Goal: Transaction & Acquisition: Purchase product/service

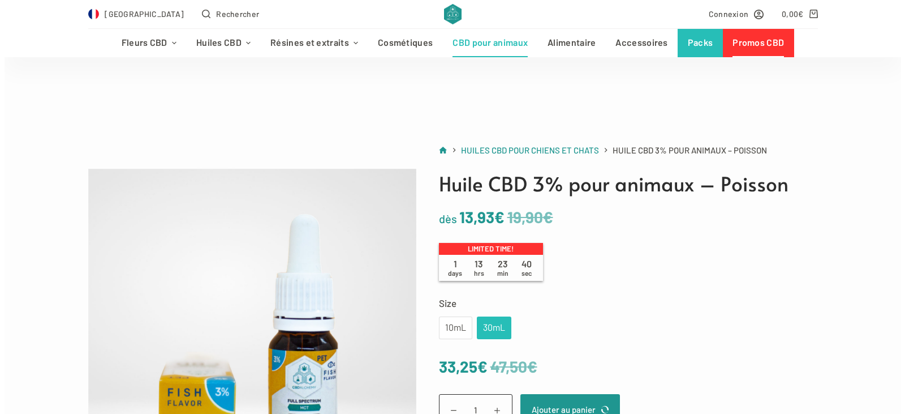
scroll to position [170, 0]
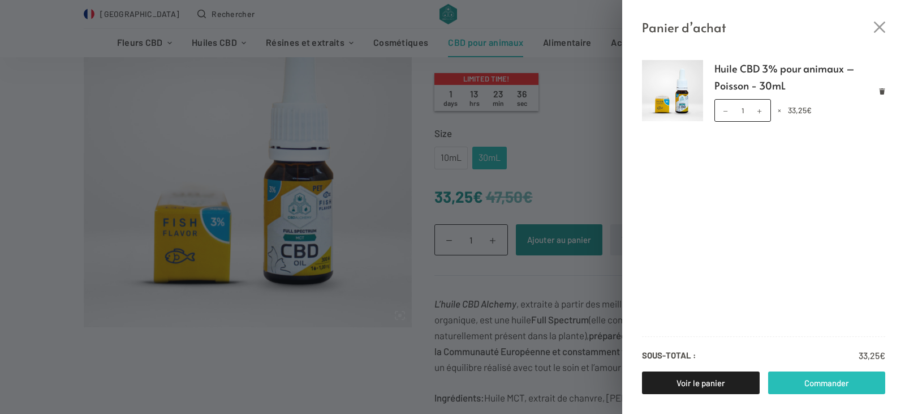
click at [806, 384] on link "Commander" at bounding box center [827, 382] width 118 height 23
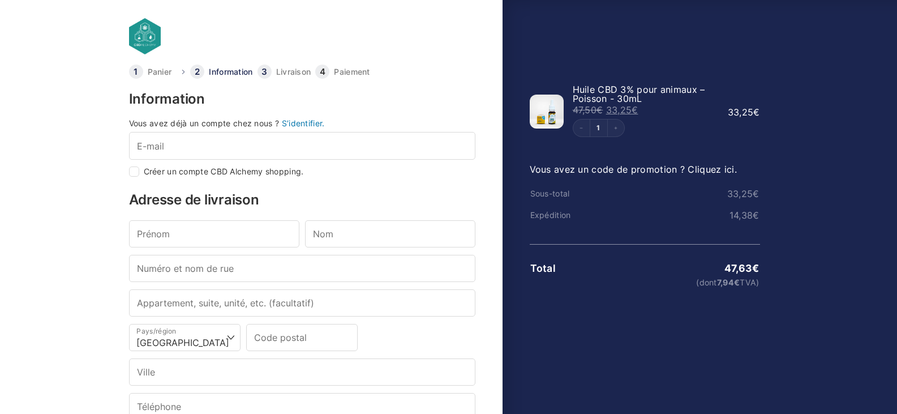
click at [783, 377] on div at bounding box center [448, 377] width 897 height 0
click at [657, 377] on div at bounding box center [448, 377] width 897 height 0
